Goal: Check status: Check status

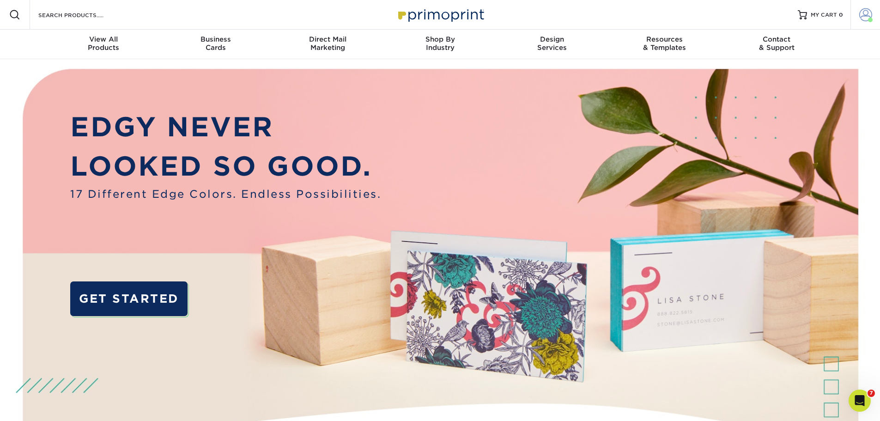
click at [864, 12] on span at bounding box center [865, 14] width 13 height 13
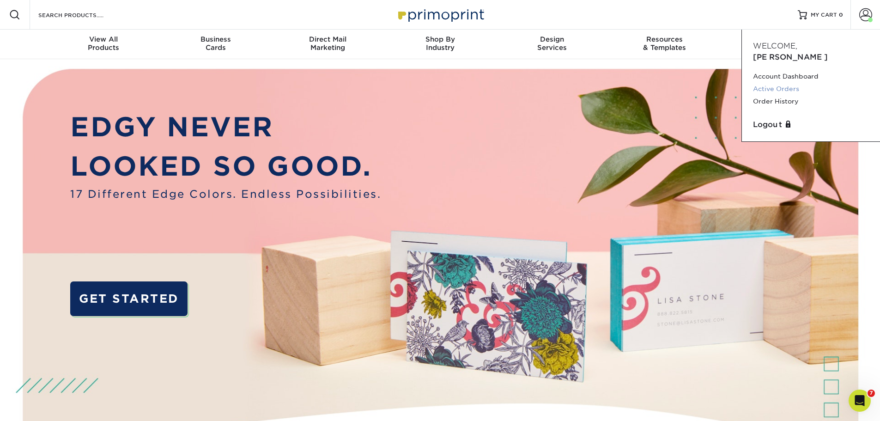
click at [788, 83] on link "Active Orders" at bounding box center [811, 89] width 116 height 12
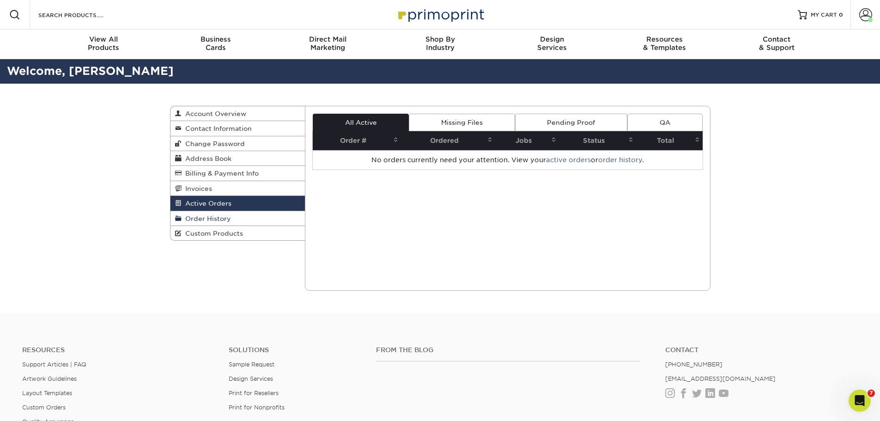
click at [214, 216] on span "Order History" at bounding box center [206, 218] width 49 height 7
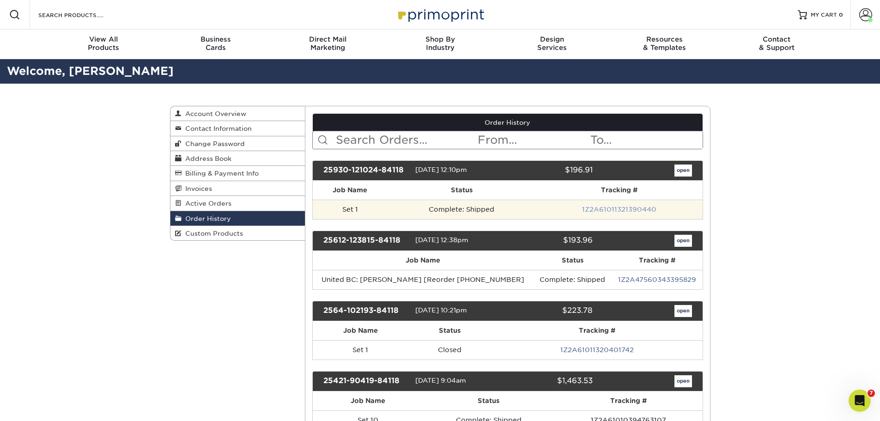
click at [611, 210] on link "1Z2A61011321390440" at bounding box center [619, 209] width 74 height 7
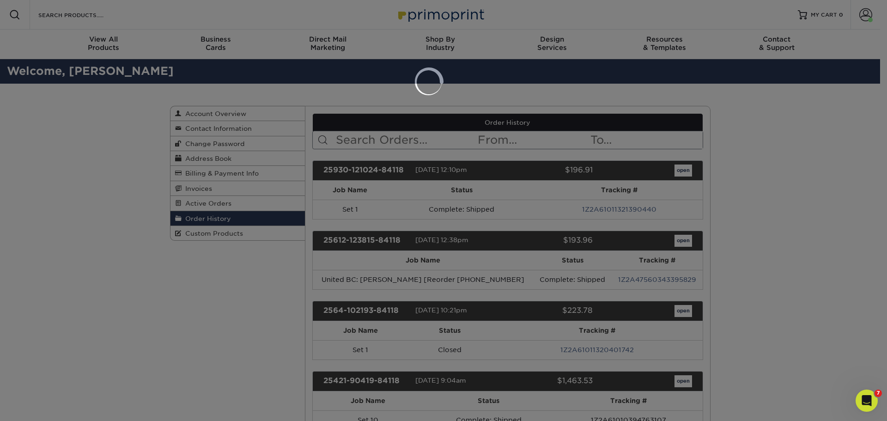
click at [793, 139] on div at bounding box center [443, 210] width 887 height 421
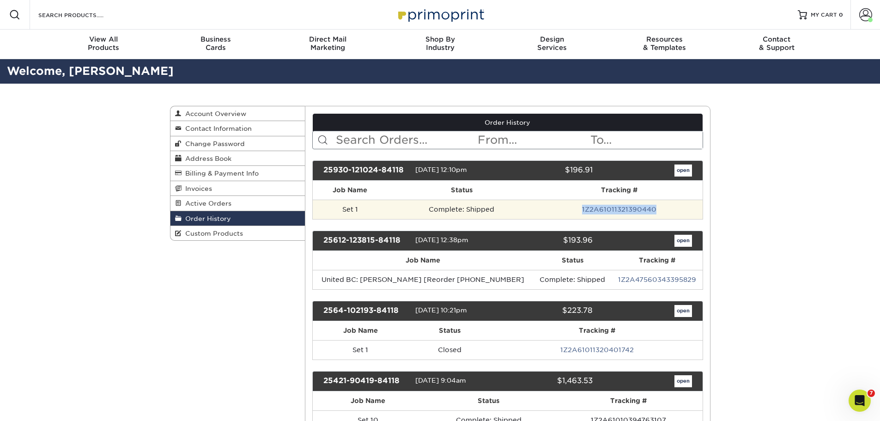
drag, startPoint x: 658, startPoint y: 209, endPoint x: 584, endPoint y: 212, distance: 74.9
click at [584, 212] on td "1Z2A61011321390440" at bounding box center [619, 209] width 166 height 19
copy link "1Z2A61011321390440"
